Goal: Information Seeking & Learning: Learn about a topic

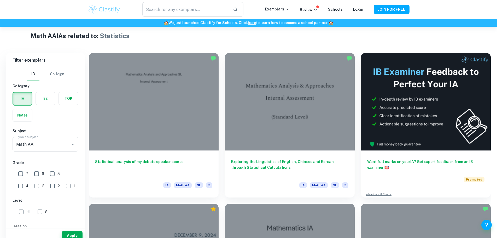
scroll to position [131, 0]
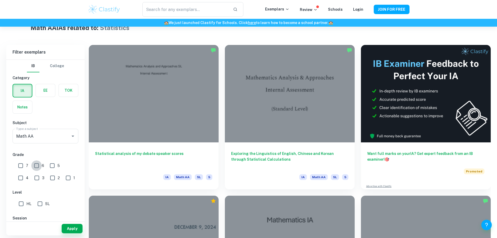
click at [38, 166] on input "6" at bounding box center [36, 165] width 10 height 10
checkbox input "true"
click at [28, 164] on div "7" at bounding box center [25, 165] width 16 height 12
click at [21, 166] on input "7" at bounding box center [20, 165] width 10 height 10
checkbox input "true"
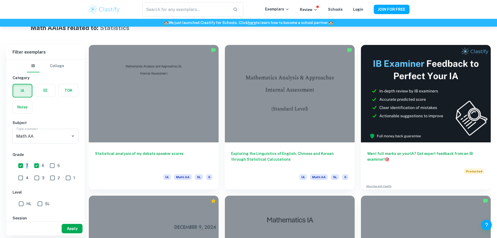
click at [65, 227] on button "Apply" at bounding box center [72, 228] width 21 height 9
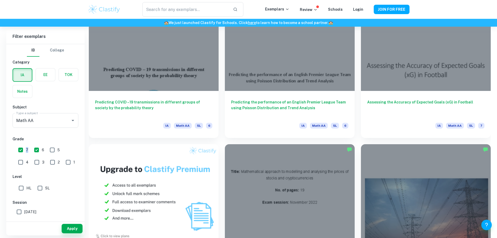
scroll to position [340, 0]
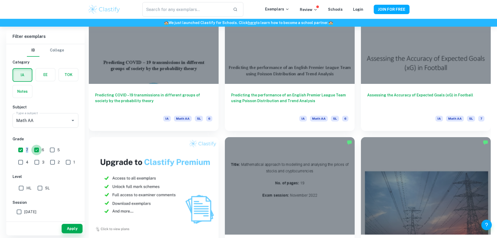
click at [38, 153] on input "6" at bounding box center [36, 150] width 10 height 10
checkbox input "false"
click at [72, 226] on button "Apply" at bounding box center [72, 228] width 21 height 9
